Goal: Information Seeking & Learning: Find specific fact

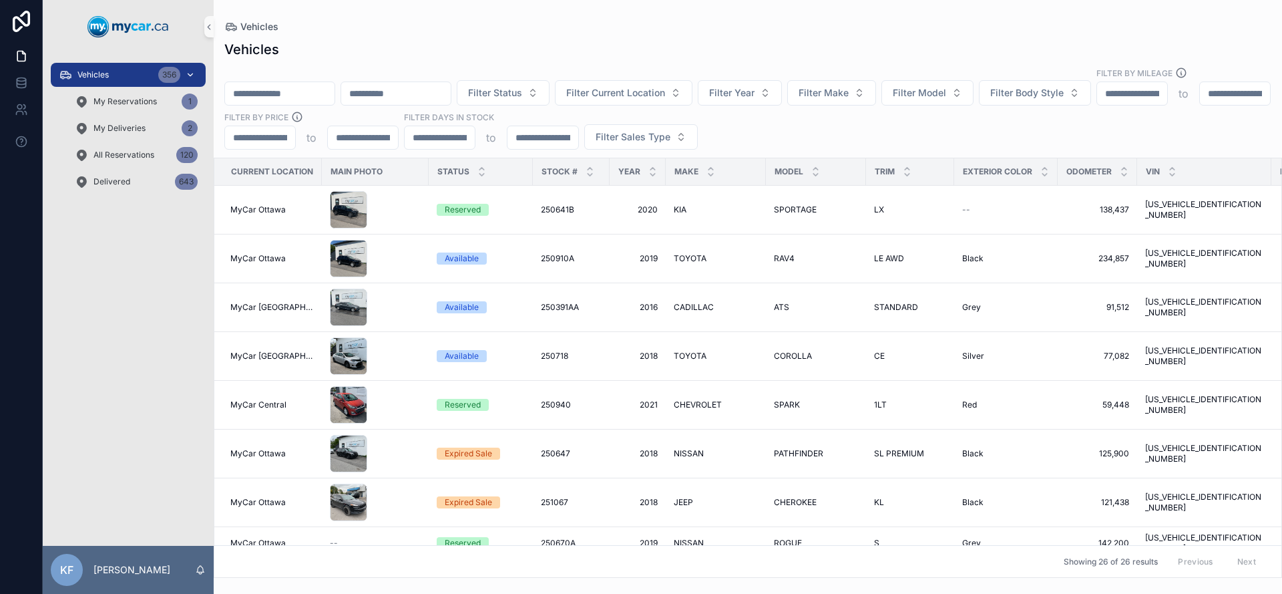
scroll to position [301, 224]
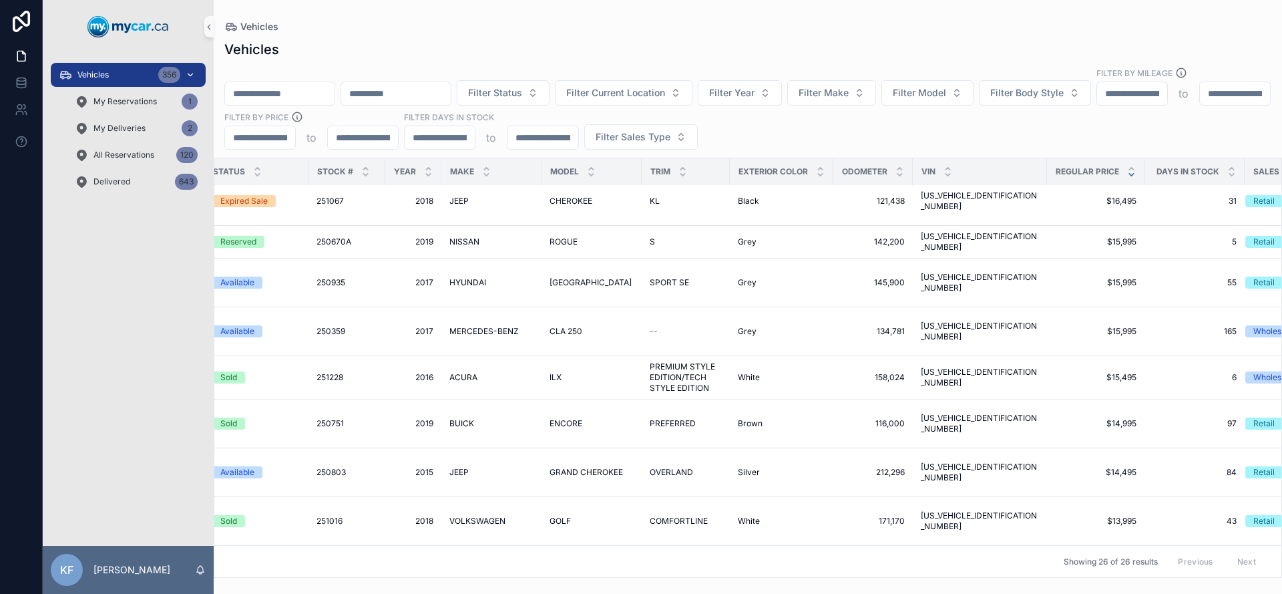
click at [86, 76] on span "Vehicles" at bounding box center [92, 74] width 31 height 11
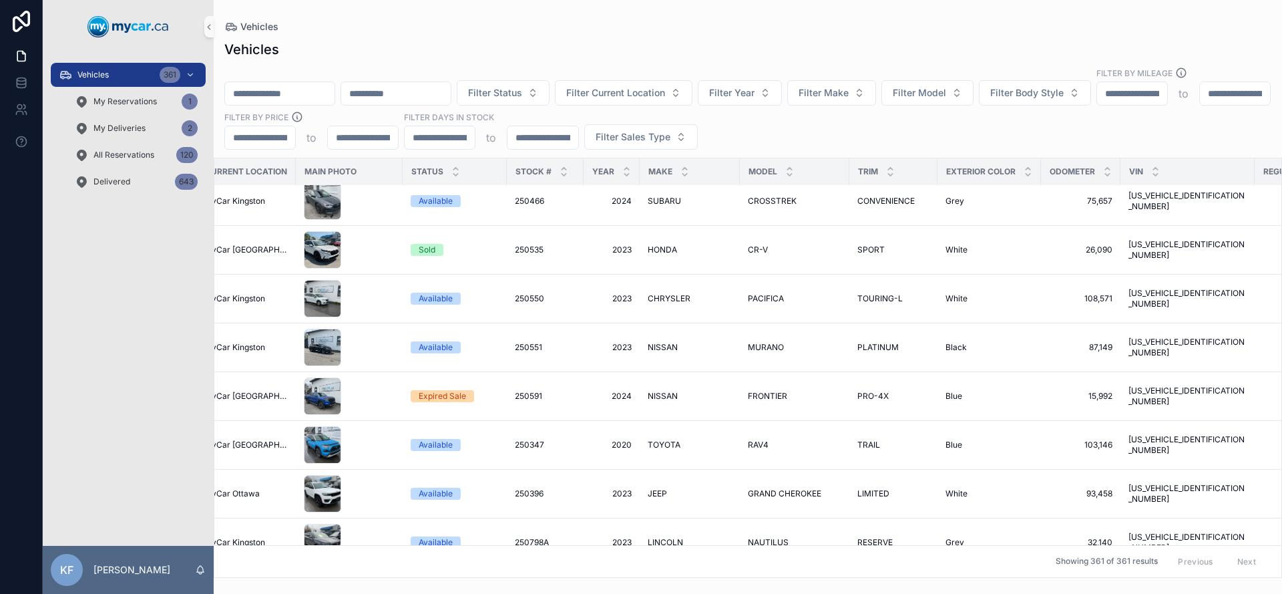
scroll to position [301, 19]
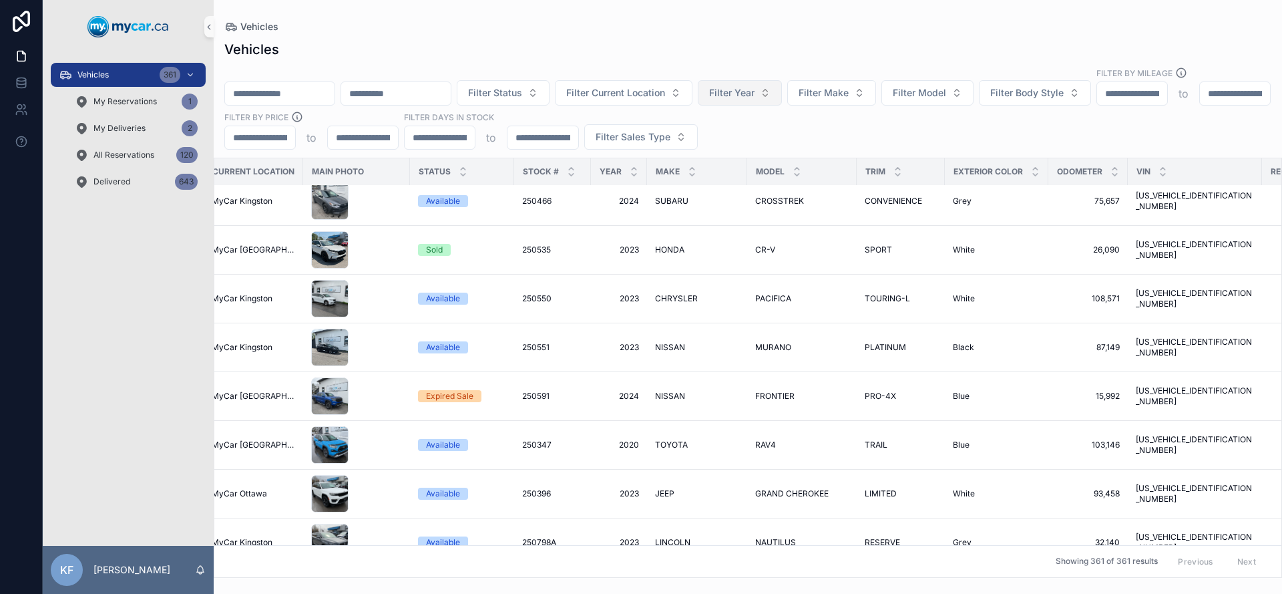
click at [782, 80] on button "Filter Year" at bounding box center [740, 92] width 84 height 25
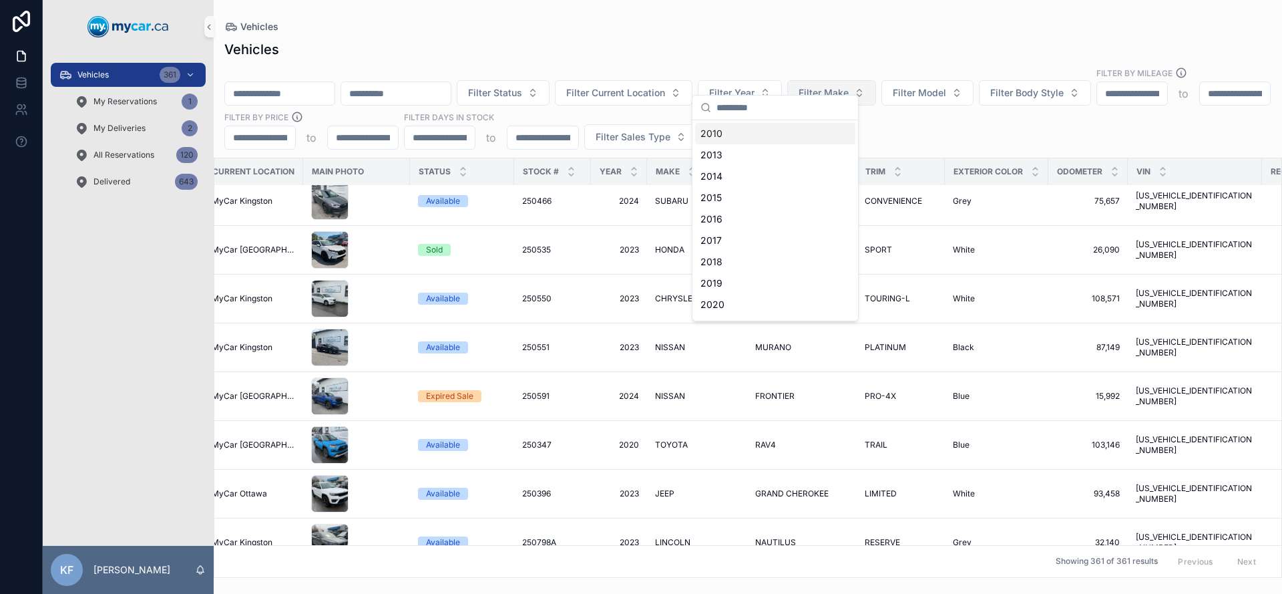
click at [876, 80] on button "Filter Make" at bounding box center [831, 92] width 89 height 25
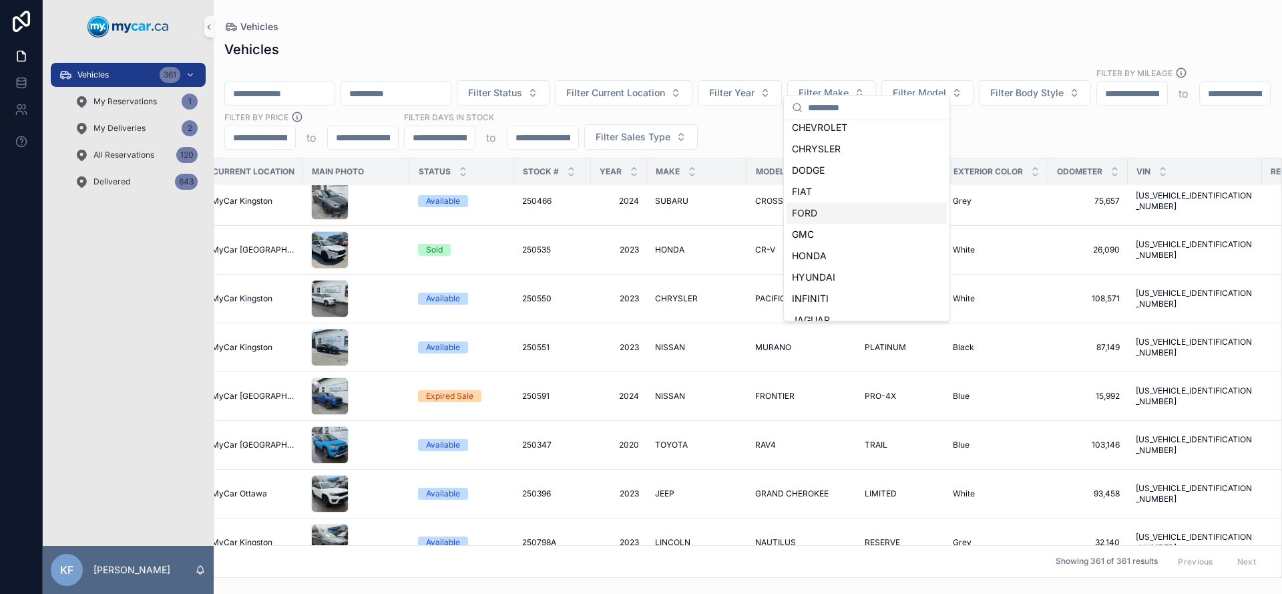
scroll to position [197, 0]
click at [826, 260] on span "HYUNDAI" at bounding box center [813, 256] width 43 height 13
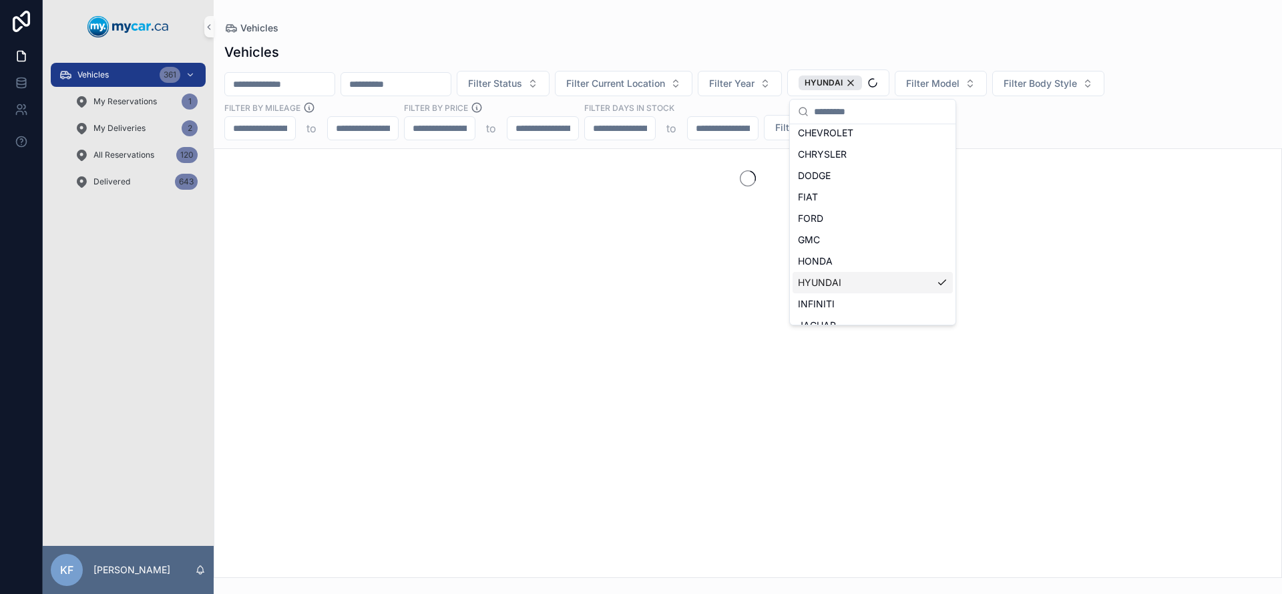
scroll to position [218, 0]
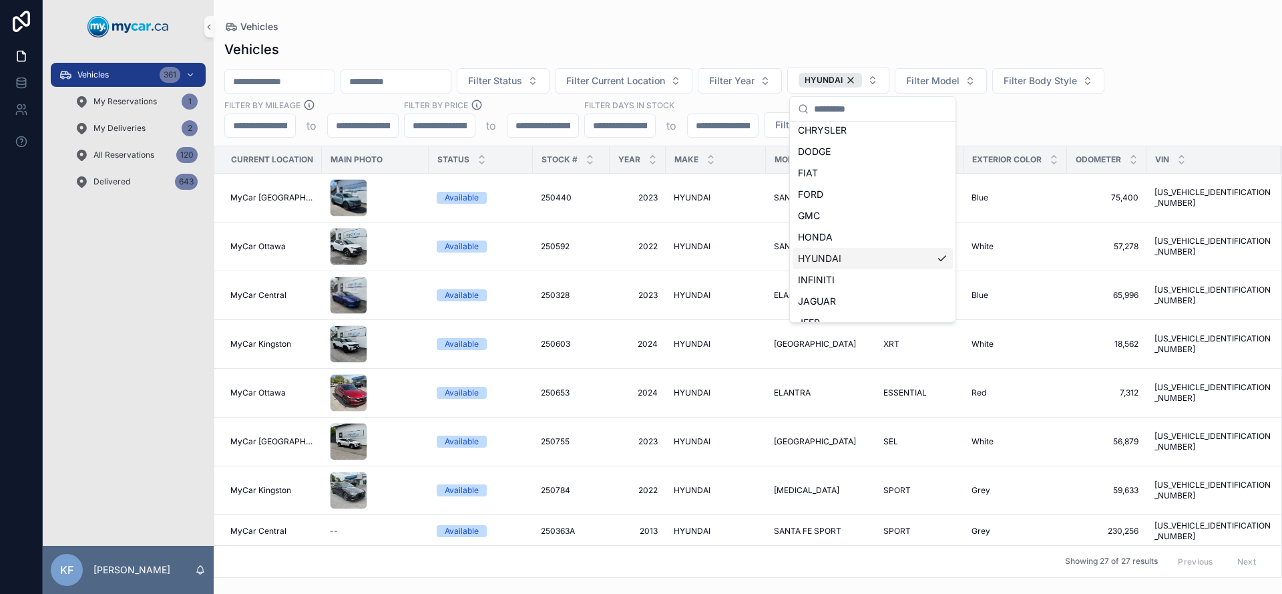
click at [731, 34] on div "Vehicles Filter Status Filter Current Location Filter Year HYUNDAI Filter Model…" at bounding box center [748, 305] width 1069 height 546
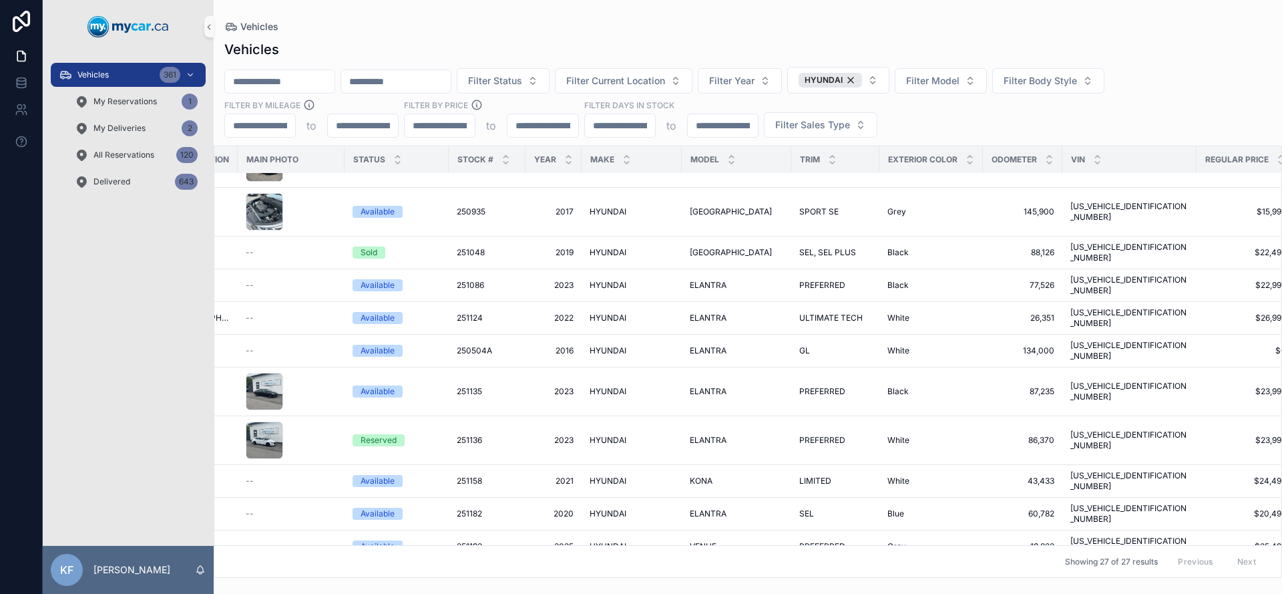
scroll to position [409, 0]
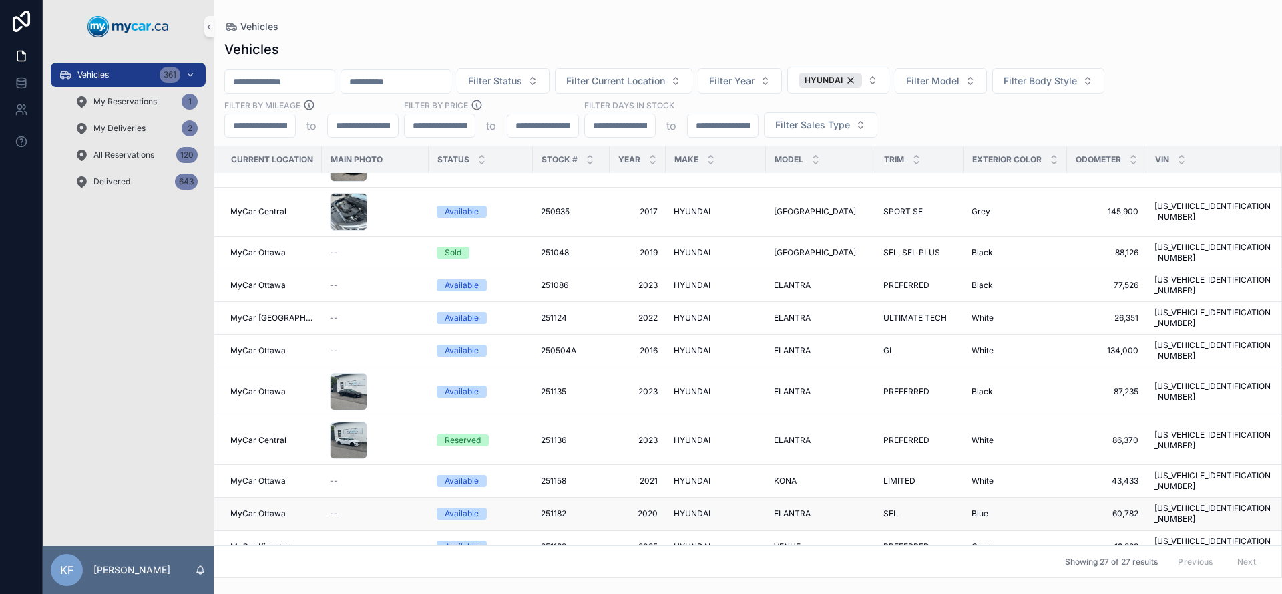
click at [463, 508] on div "Available" at bounding box center [462, 514] width 34 height 12
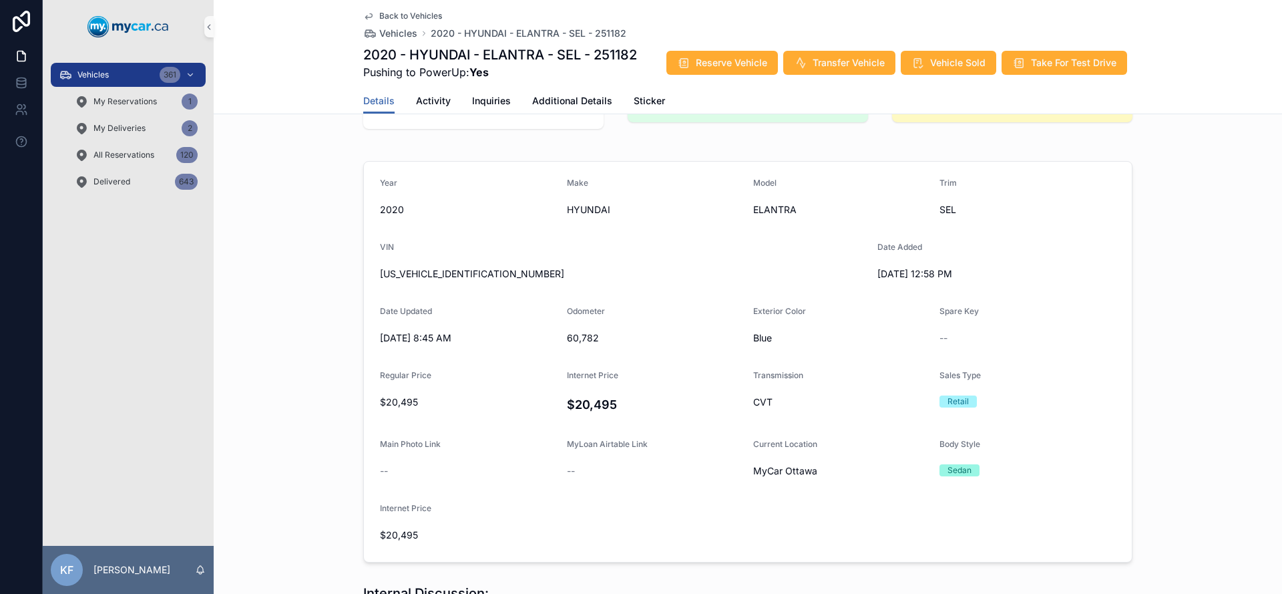
scroll to position [73, 0]
click at [431, 277] on span "[US_VEHICLE_IDENTIFICATION_NUMBER]" at bounding box center [623, 274] width 487 height 13
copy span "[US_VEHICLE_IDENTIFICATION_NUMBER]"
